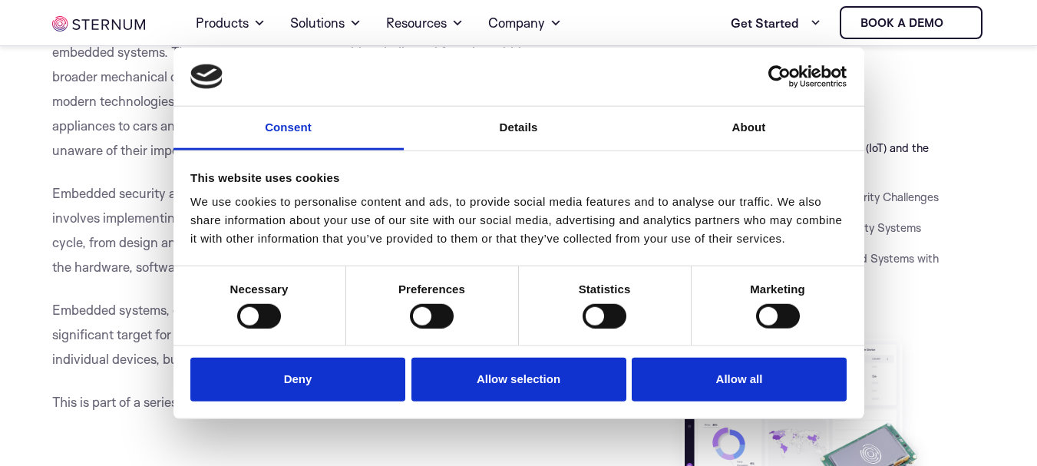
scroll to position [481, 0]
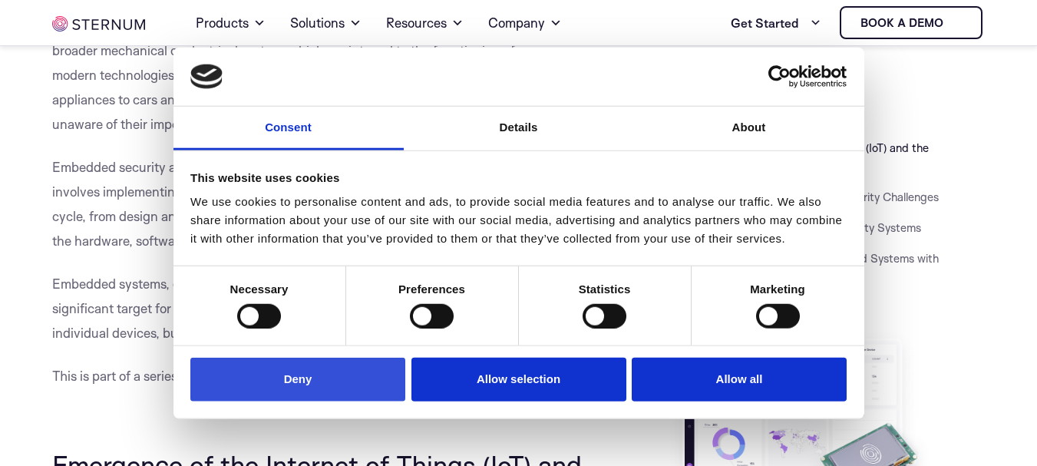
click at [319, 383] on button "Deny" at bounding box center [297, 380] width 215 height 44
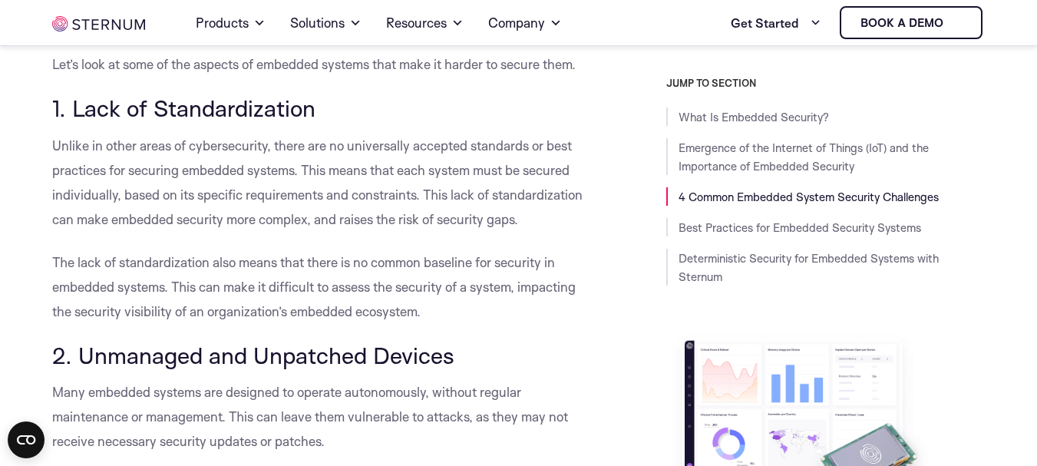
scroll to position [1402, 0]
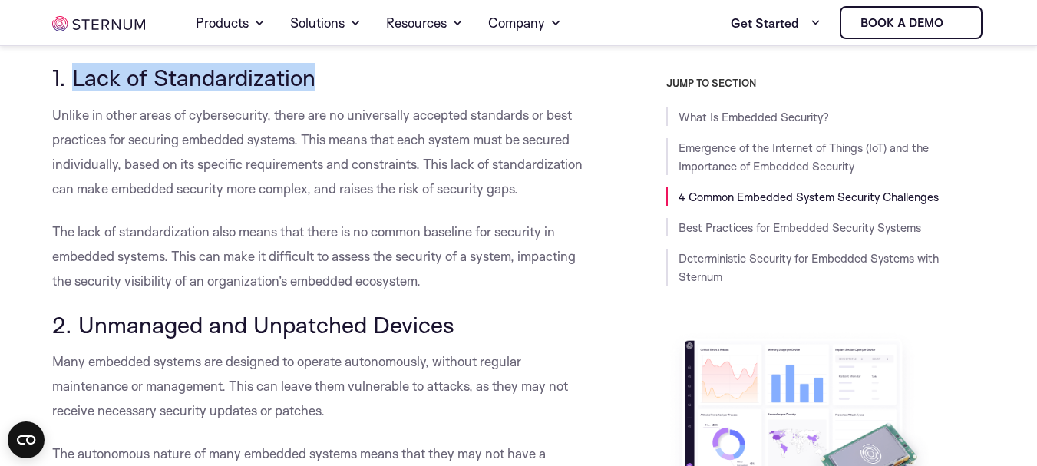
drag, startPoint x: 72, startPoint y: 76, endPoint x: 322, endPoint y: 76, distance: 249.4
click at [322, 76] on h3 "1. Lack of Standardization" at bounding box center [319, 77] width 535 height 26
copy span "Lack of Standardization"
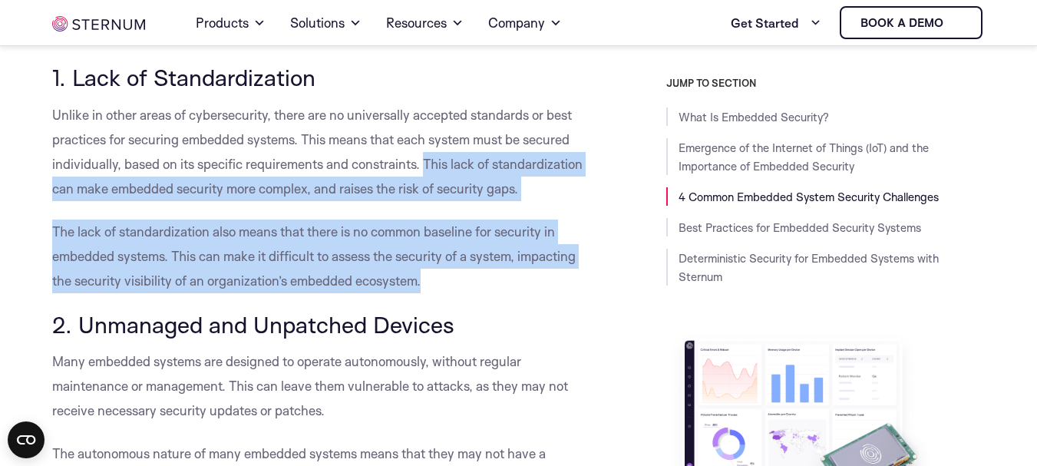
drag, startPoint x: 424, startPoint y: 164, endPoint x: 439, endPoint y: 286, distance: 122.2
copy div "This lack of standardization can make embedded security more complex, and raise…"
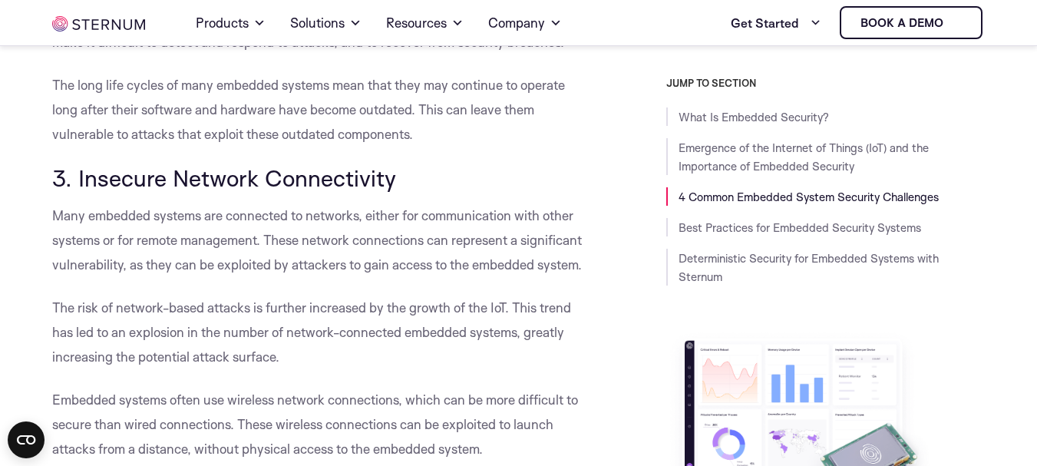
scroll to position [1893, 0]
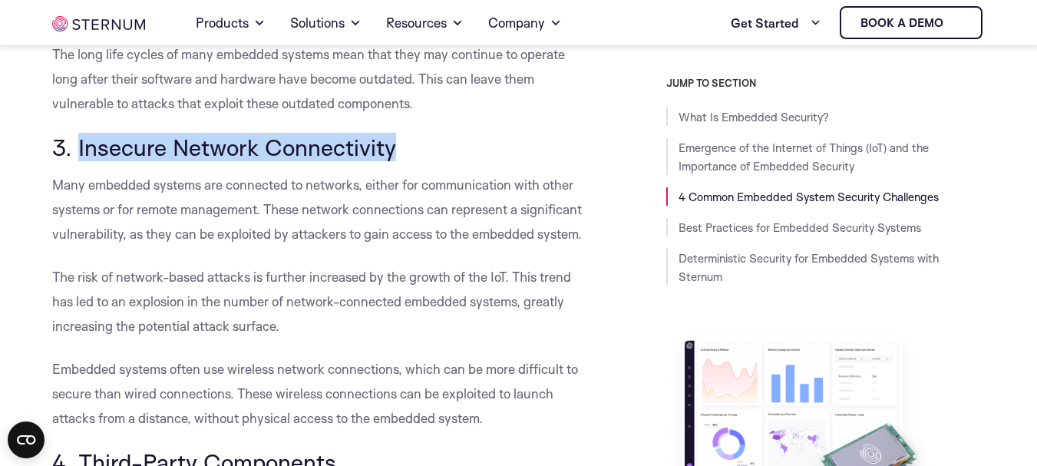
drag, startPoint x: 76, startPoint y: 169, endPoint x: 457, endPoint y: 173, distance: 381.5
click at [457, 160] on h3 "3. Insecure Network Connectivity" at bounding box center [319, 147] width 535 height 26
copy span "Insecure Network Connectivity"
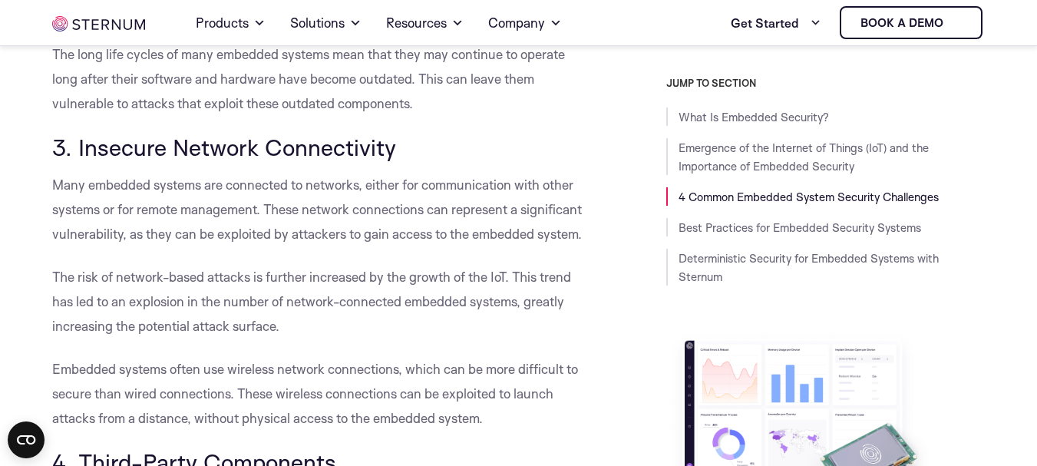
click at [182, 240] on span "Many embedded systems are connected to networks, either for communication with …" at bounding box center [317, 209] width 530 height 65
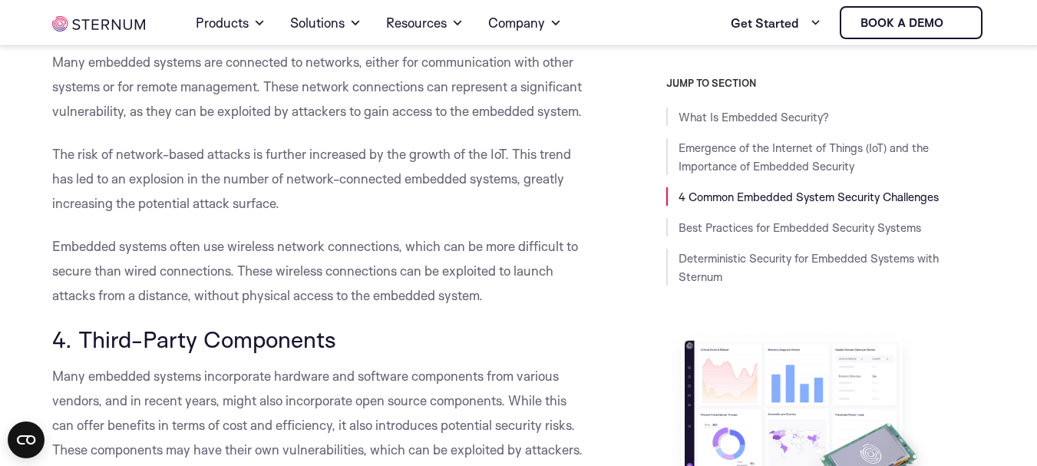
scroll to position [1986, 0]
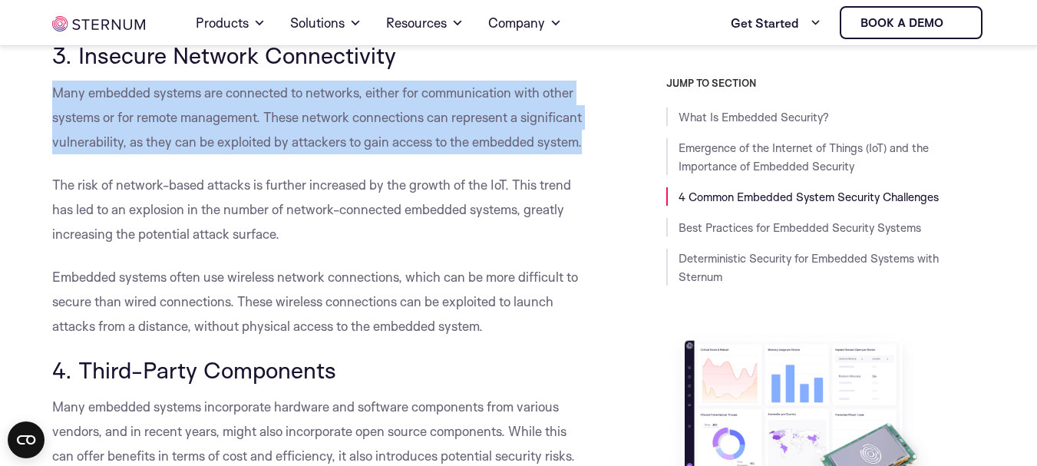
drag, startPoint x: 53, startPoint y: 117, endPoint x: 587, endPoint y: 162, distance: 536.1
copy span "Many embedded systems are connected to networks, either for communication with …"
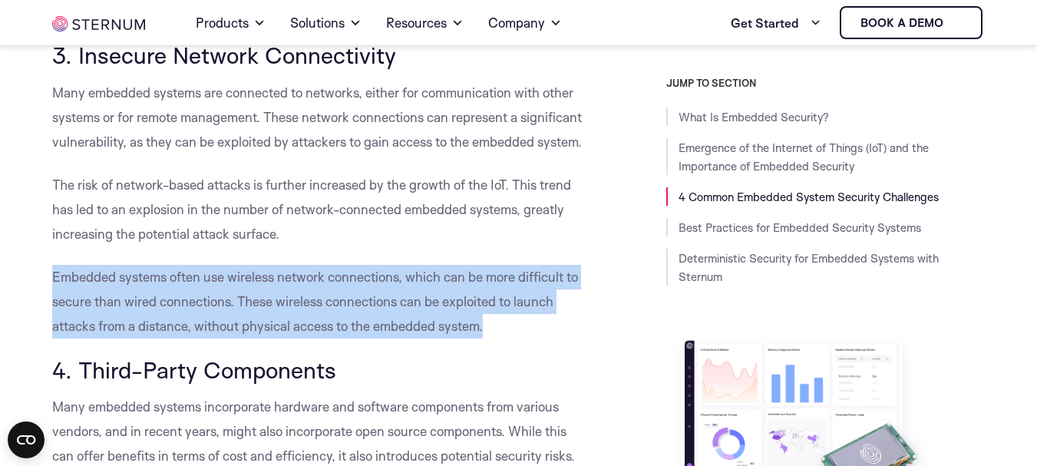
drag, startPoint x: 54, startPoint y: 302, endPoint x: 510, endPoint y: 355, distance: 458.3
click at [510, 338] on p "Embedded systems often use wireless network connections, which can be more diff…" at bounding box center [319, 302] width 535 height 74
copy span "Embedded systems often use wireless network connections, which can be more diff…"
